Goal: Task Accomplishment & Management: Complete application form

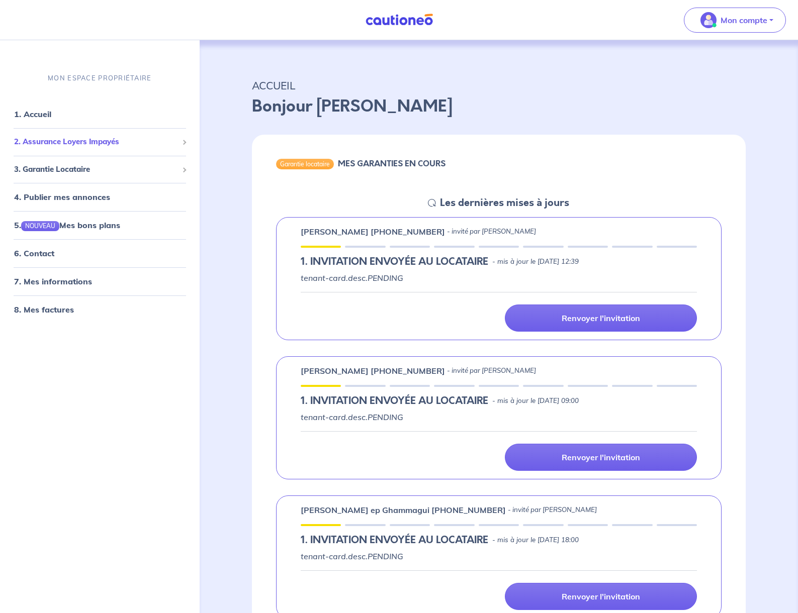
click at [109, 146] on span "2. Assurance Loyers Impayés" at bounding box center [96, 142] width 164 height 12
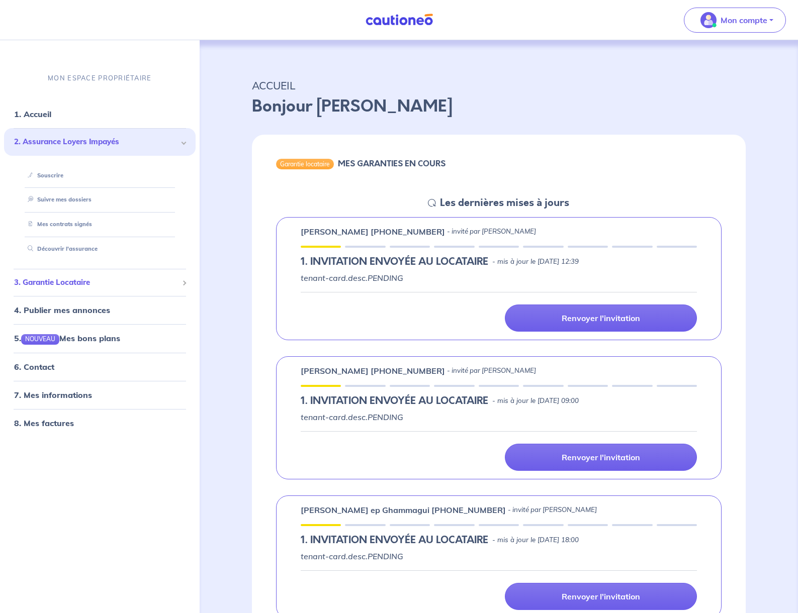
click at [117, 288] on span "3. Garantie Locataire" at bounding box center [96, 283] width 164 height 12
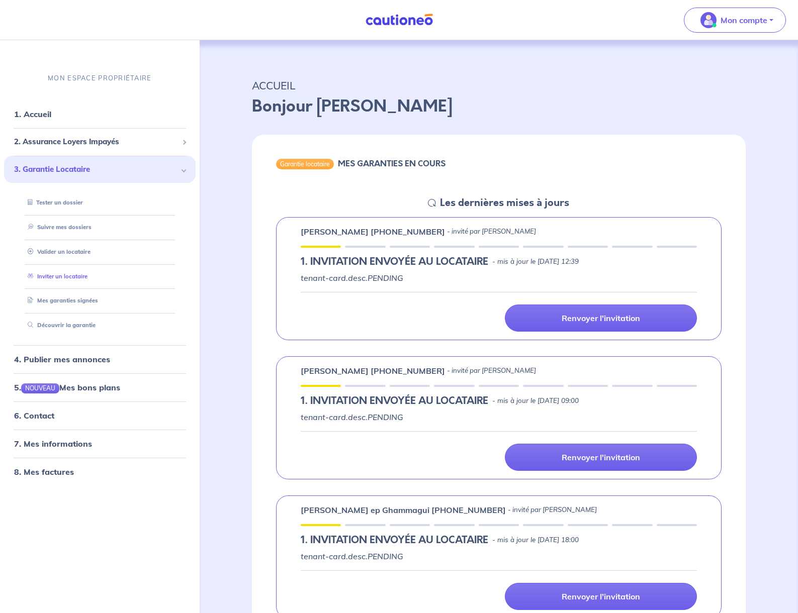
click at [79, 277] on link "Inviter un locataire" at bounding box center [56, 276] width 64 height 7
select select "FR"
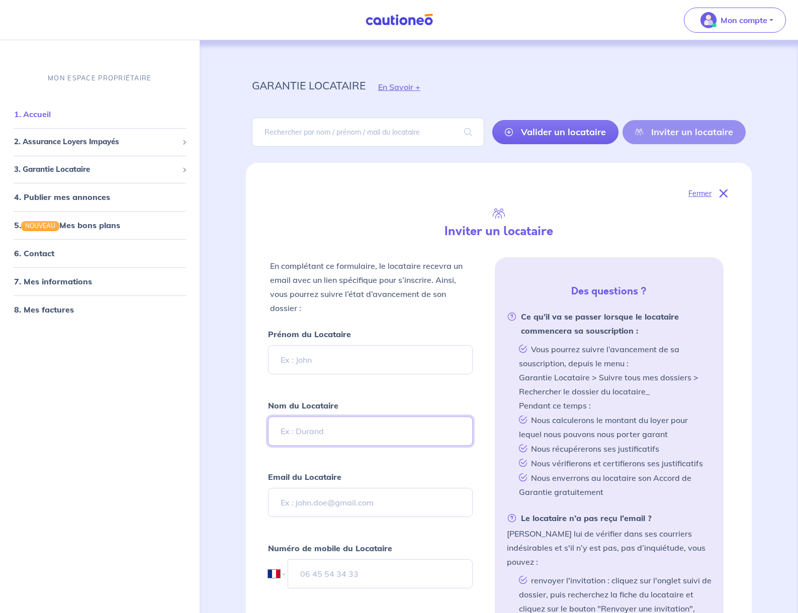
click at [360, 428] on input "Nom du Locataire" at bounding box center [370, 431] width 205 height 29
paste input "NAUDIN"
type input "NAUDIN"
click at [331, 359] on input "Prénom du Locataire" at bounding box center [370, 359] width 205 height 29
paste input "[PERSON_NAME]"
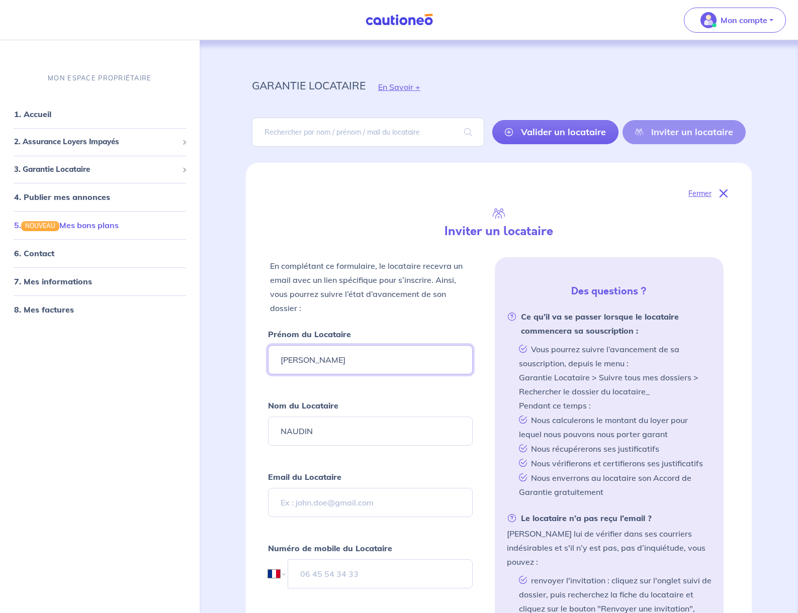
type input "[PERSON_NAME]"
click at [334, 502] on input "Email du Locataire" at bounding box center [370, 502] width 205 height 29
paste input "[EMAIL_ADDRESS][DOMAIN_NAME]"
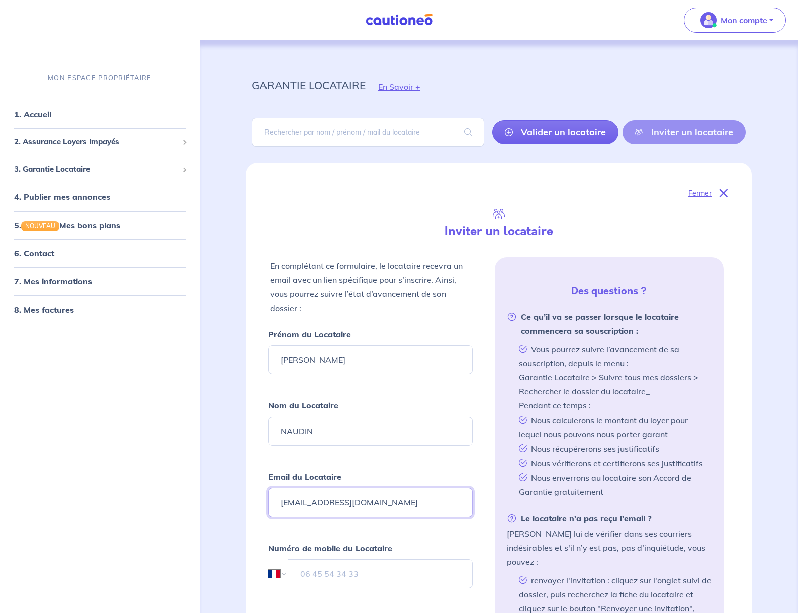
type input "[EMAIL_ADDRESS][DOMAIN_NAME]"
click at [366, 576] on input "tel" at bounding box center [380, 573] width 184 height 29
paste input "06 95 59 48 63"
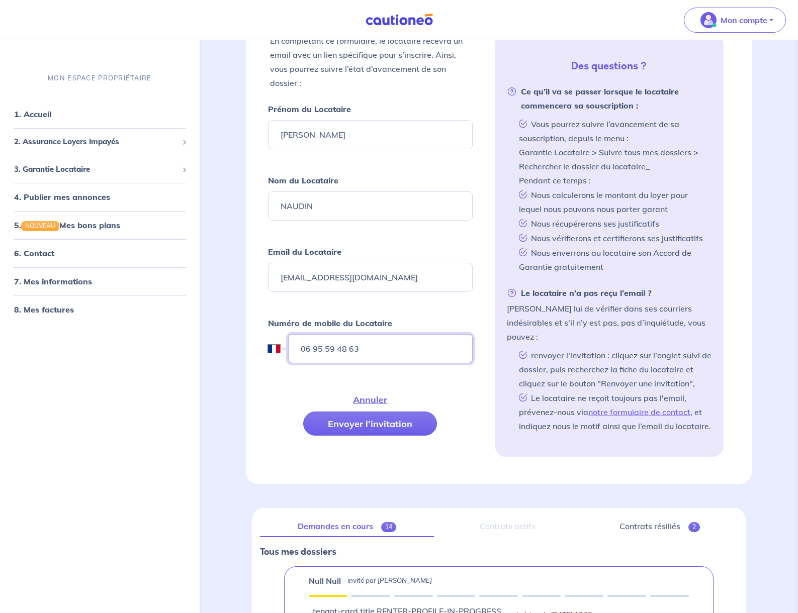
scroll to position [209, 0]
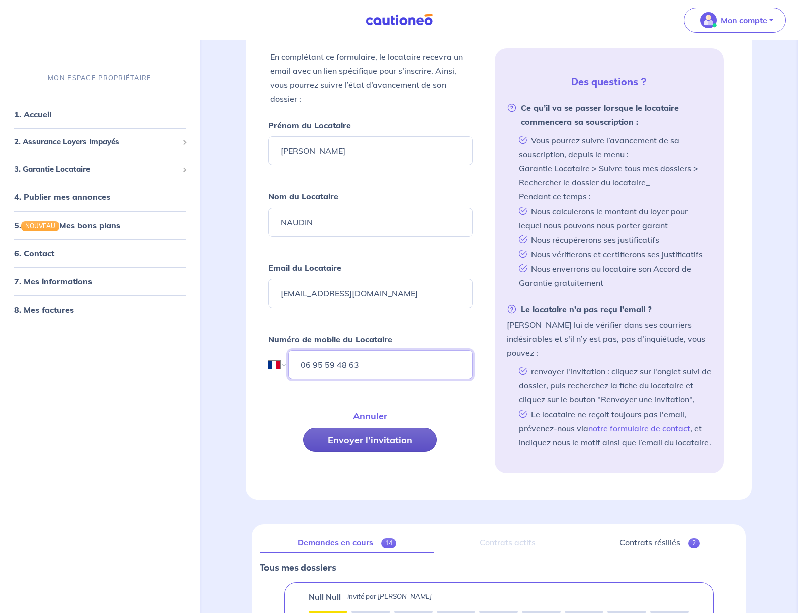
type input "06 95 59 48 63"
click at [391, 442] on button "Envoyer l’invitation" at bounding box center [370, 440] width 134 height 24
click at [283, 295] on input "[EMAIL_ADDRESS][DOMAIN_NAME]" at bounding box center [370, 293] width 205 height 29
click at [393, 442] on button "Envoyer l’invitation" at bounding box center [370, 440] width 134 height 24
drag, startPoint x: 388, startPoint y: 296, endPoint x: 276, endPoint y: 291, distance: 111.7
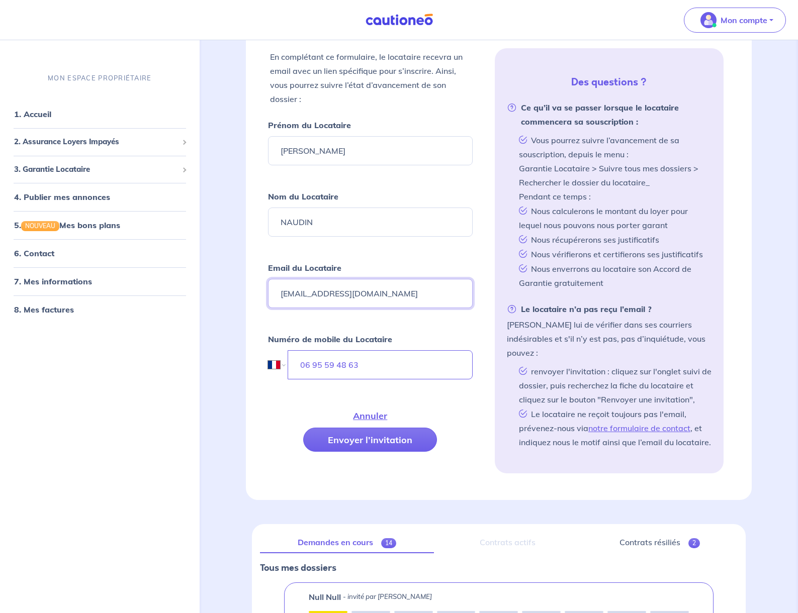
click at [276, 291] on input "[EMAIL_ADDRESS][DOMAIN_NAME]" at bounding box center [370, 293] width 205 height 29
type input "[EMAIL_ADDRESS][DOMAIN_NAME]"
click at [391, 444] on button "Envoyer l’invitation" at bounding box center [370, 440] width 134 height 24
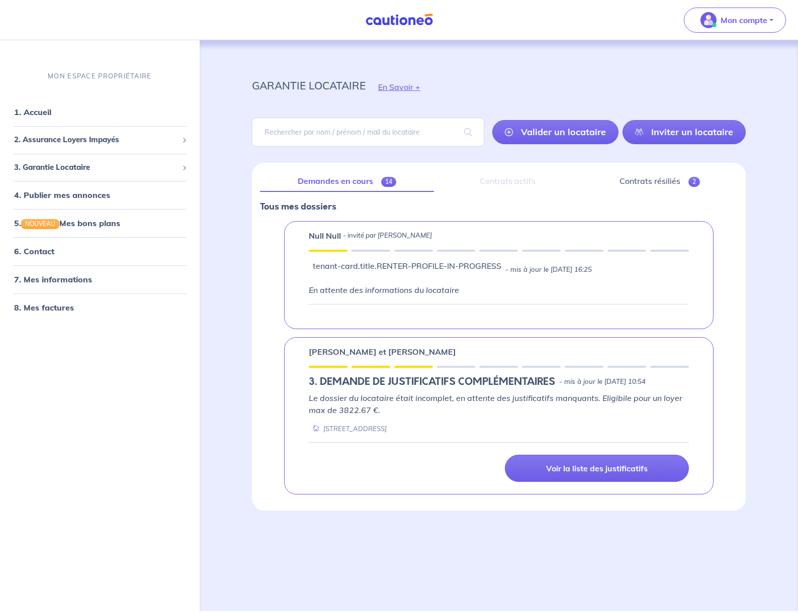
scroll to position [0, 0]
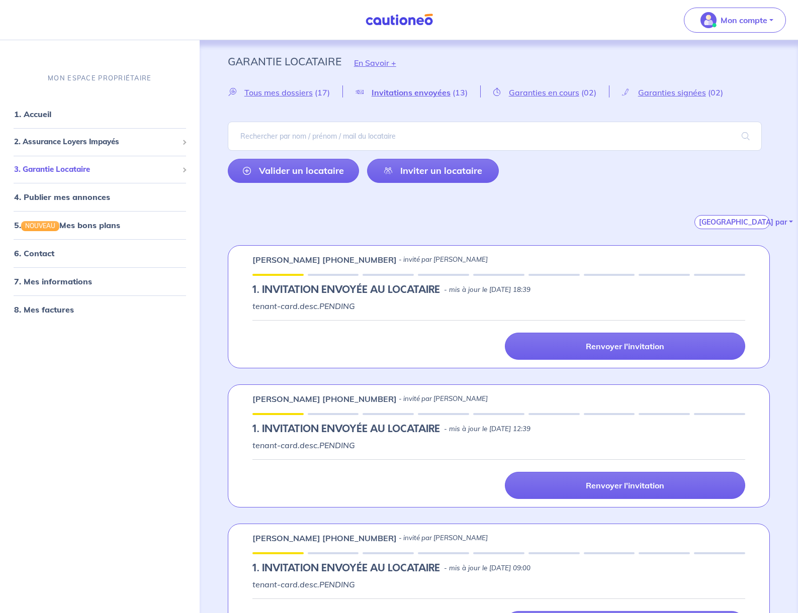
click at [116, 168] on span "3. Garantie Locataire" at bounding box center [96, 170] width 164 height 12
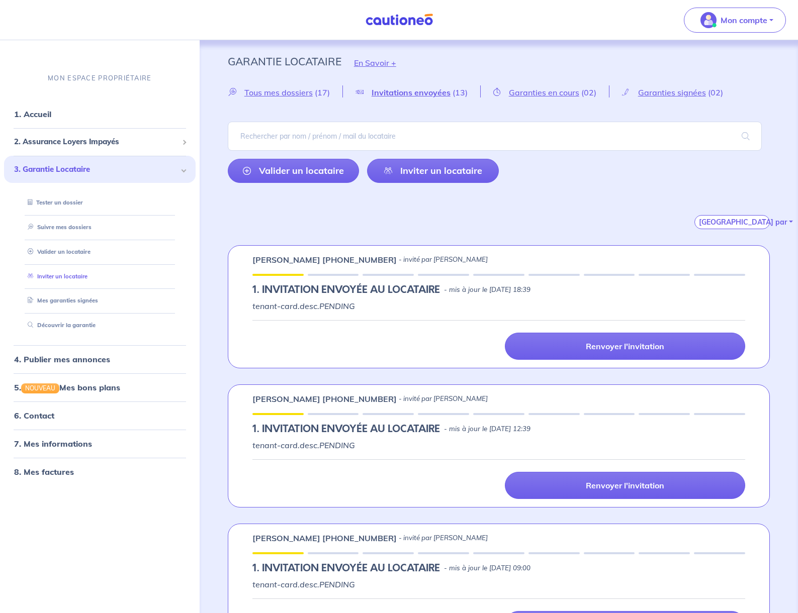
click at [75, 278] on link "Inviter un locataire" at bounding box center [56, 276] width 64 height 7
select select "FR"
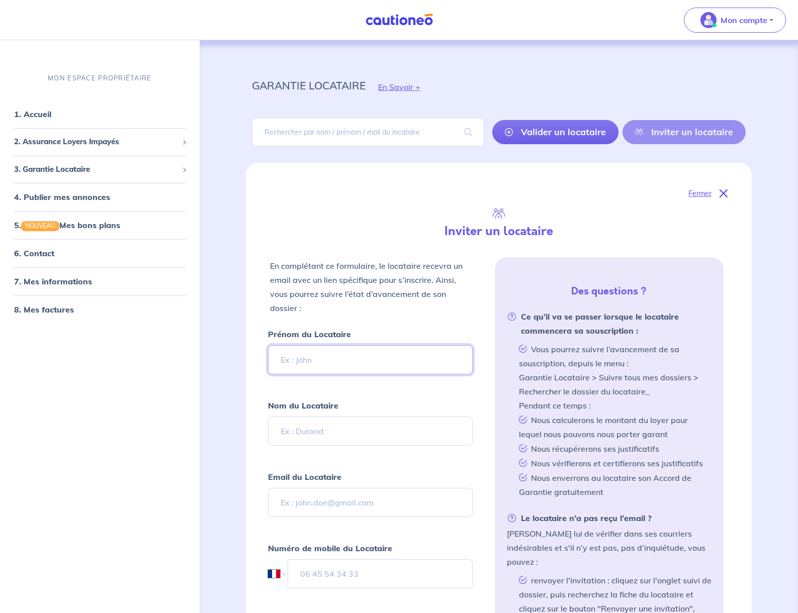
click at [360, 360] on input "Prénom du Locataire" at bounding box center [370, 359] width 205 height 29
type input "[PERSON_NAME]"
click at [342, 440] on input "Nom du Locataire" at bounding box center [370, 431] width 205 height 29
type input "amaro"
drag, startPoint x: 257, startPoint y: 371, endPoint x: 279, endPoint y: 403, distance: 38.6
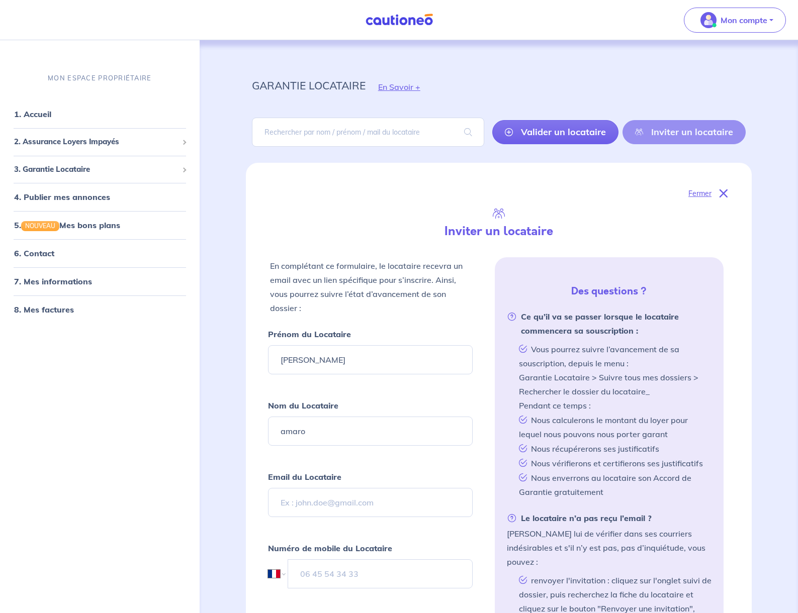
click at [257, 371] on div "Fermer Inviter un locataire En complétant ce formulaire, le locataire recevra u…" at bounding box center [499, 436] width 506 height 546
click at [354, 503] on input "Email du Locataire" at bounding box center [370, 502] width 205 height 29
type input "[PERSON_NAME][EMAIL_ADDRESS][DOMAIN_NAME]"
click at [177, 418] on div "MON ESPACE PROPRIÉTAIRE 1. Accueil 2. Assurance Loyers Impayés Souscrire Suivre…" at bounding box center [100, 337] width 200 height 552
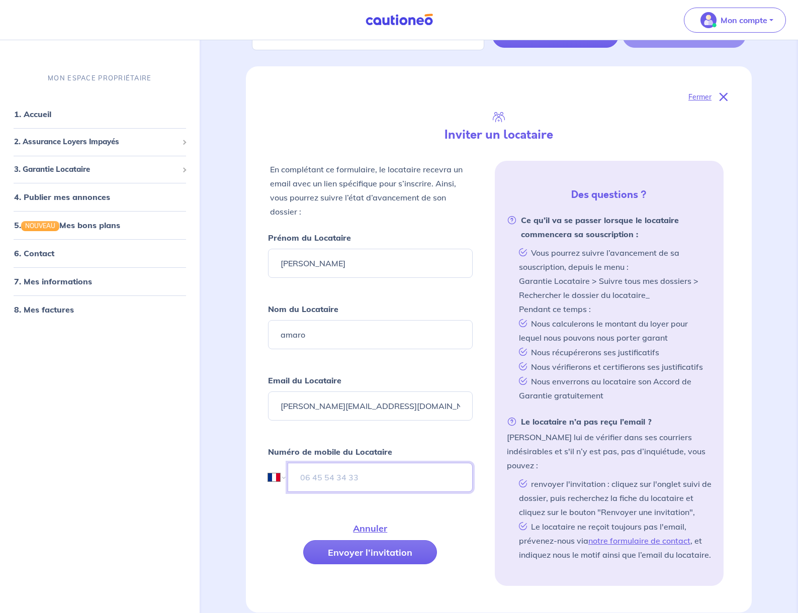
click at [364, 471] on input "tel" at bounding box center [380, 477] width 185 height 29
type input "06 95 23 91 40"
click at [397, 559] on button "Envoyer l’invitation" at bounding box center [370, 552] width 134 height 24
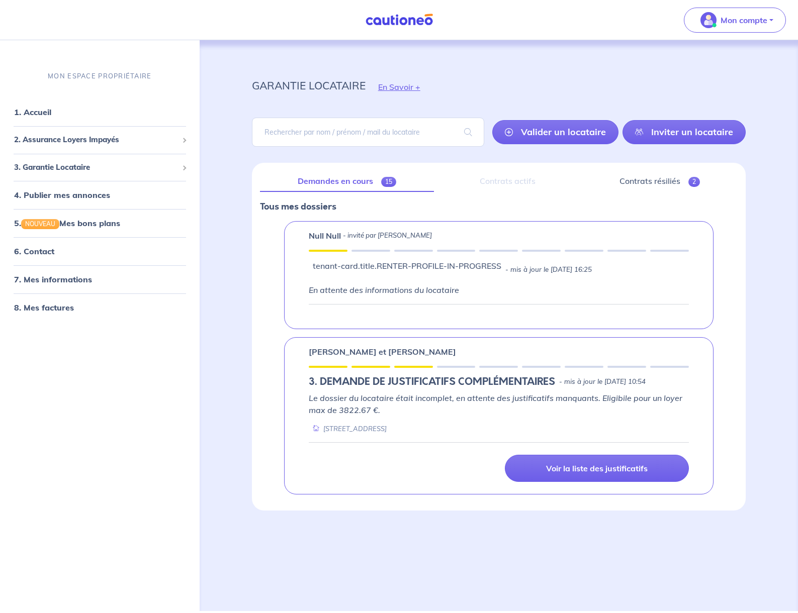
scroll to position [0, 0]
